Goal: Use online tool/utility: Utilize a website feature to perform a specific function

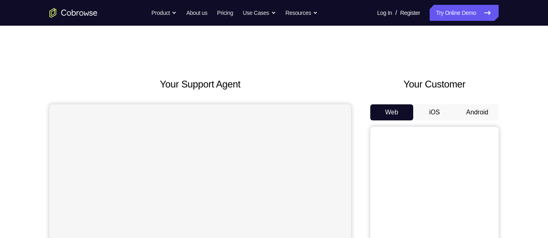
click at [473, 113] on button "Android" at bounding box center [477, 112] width 43 height 16
click at [474, 114] on button "Android" at bounding box center [477, 112] width 43 height 16
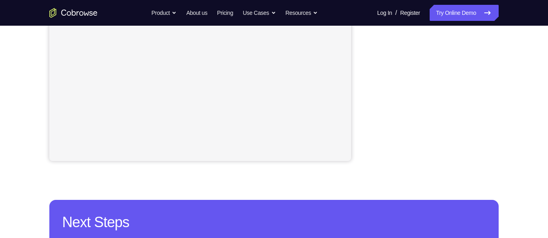
scroll to position [214, 0]
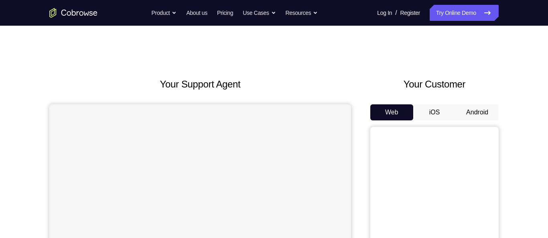
click at [473, 111] on button "Android" at bounding box center [477, 112] width 43 height 16
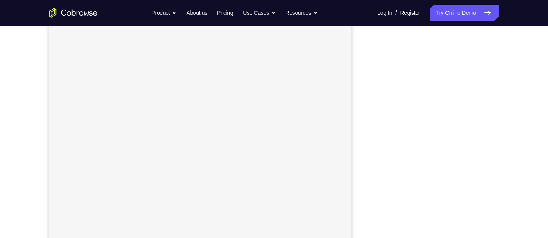
scroll to position [120, 0]
